Goal: Check status

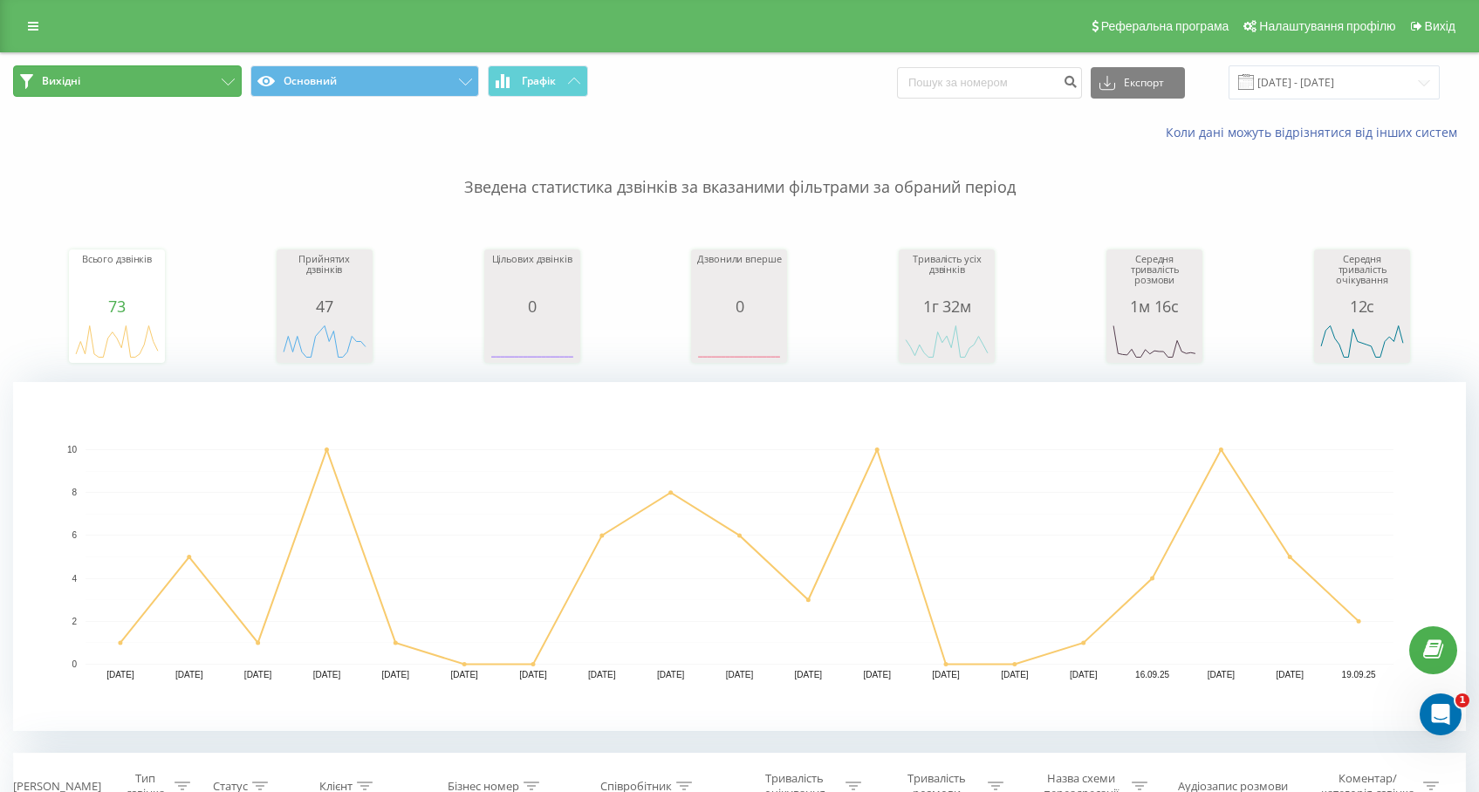
click at [169, 79] on button "Вихідні" at bounding box center [127, 80] width 229 height 31
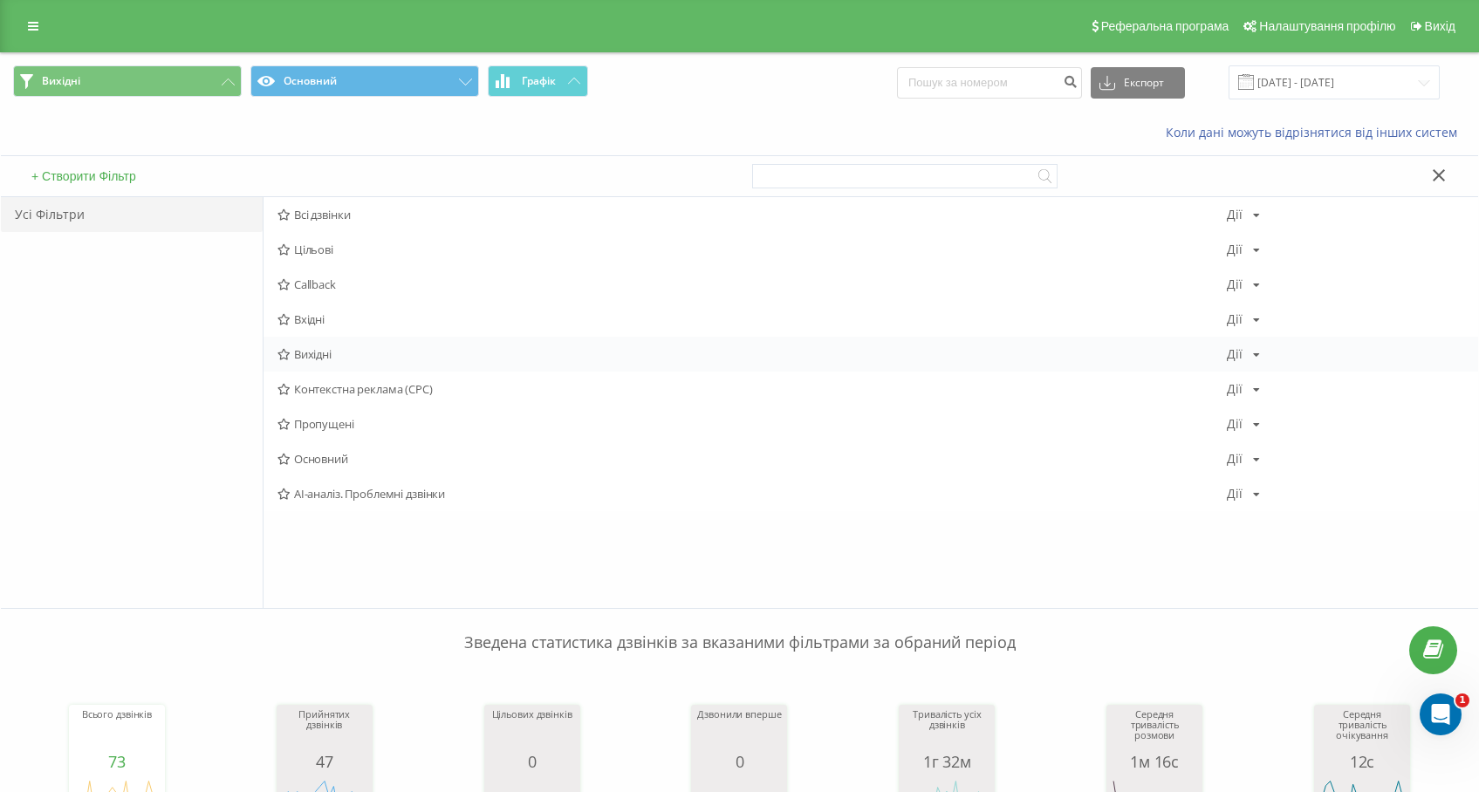
click at [304, 348] on span "Вихідні" at bounding box center [751, 354] width 949 height 12
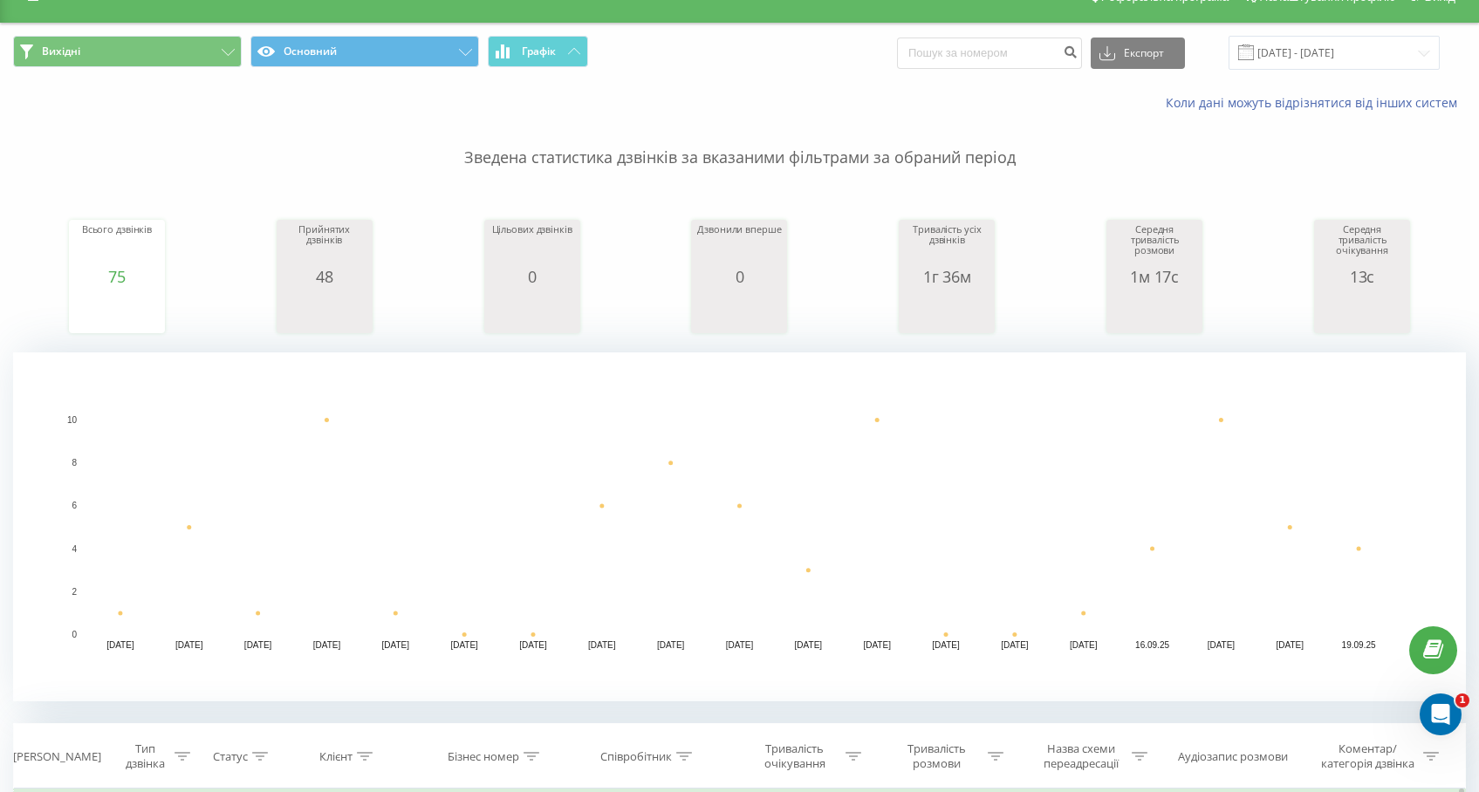
scroll to position [29, 0]
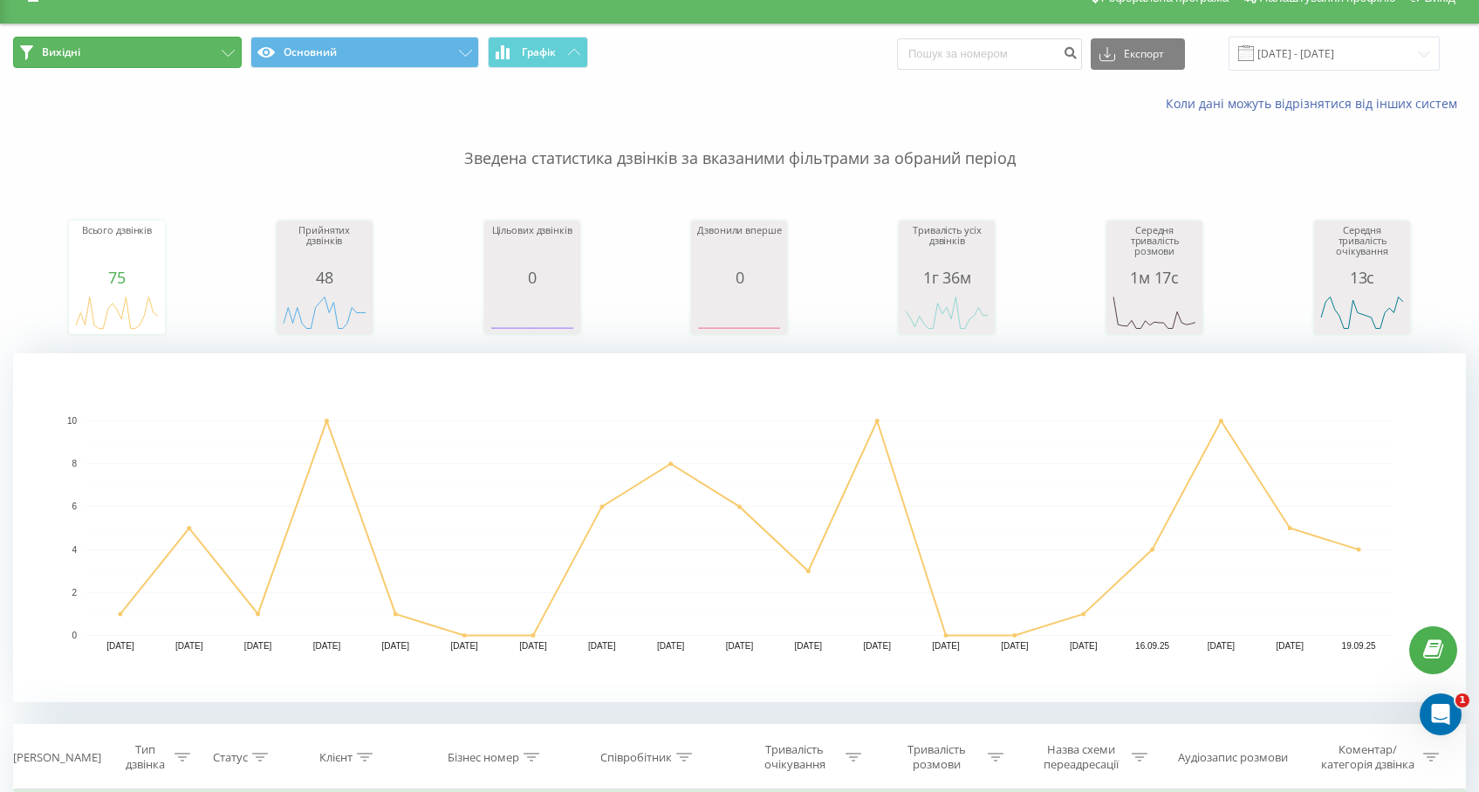
click at [191, 51] on button "Вихідні" at bounding box center [127, 52] width 229 height 31
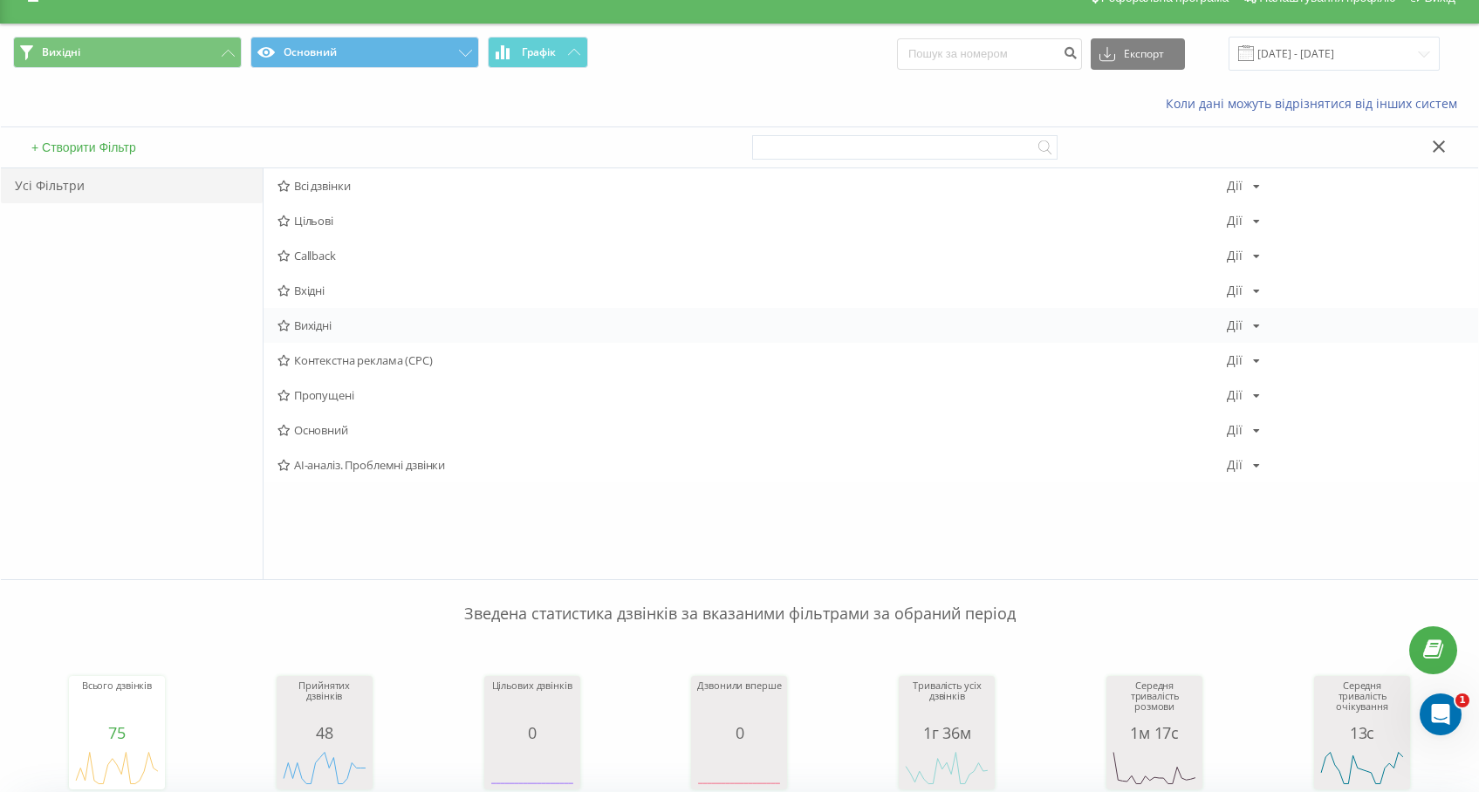
click at [305, 322] on span "Вихідні" at bounding box center [751, 325] width 949 height 12
